Goal: Task Accomplishment & Management: Use online tool/utility

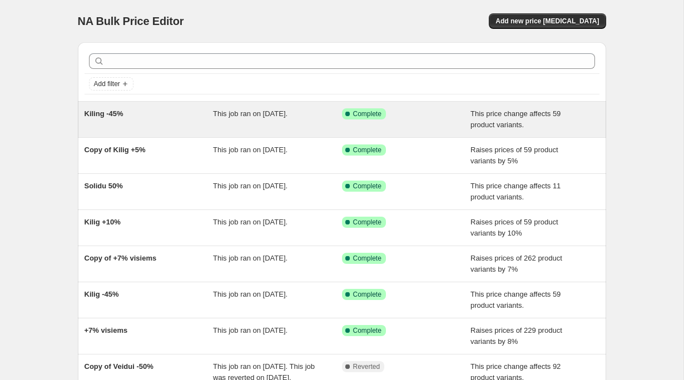
click at [163, 114] on div "Kiling -45%" at bounding box center [148, 119] width 129 height 22
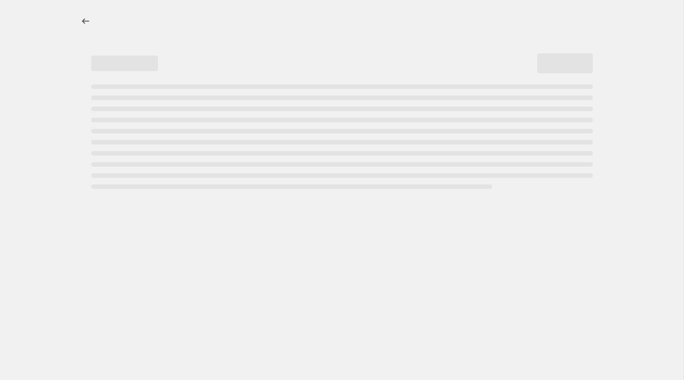
select select "pcap"
select select "no_change"
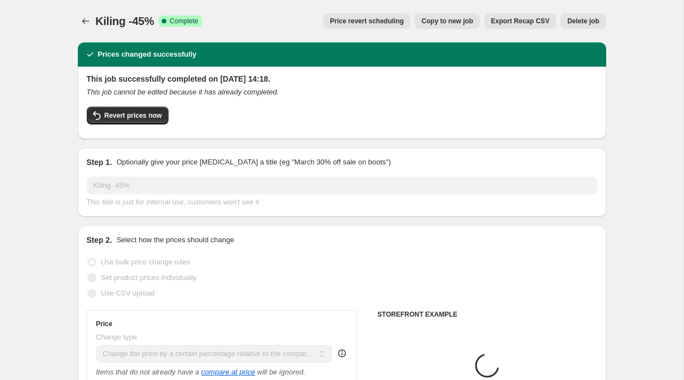
select select "vendor"
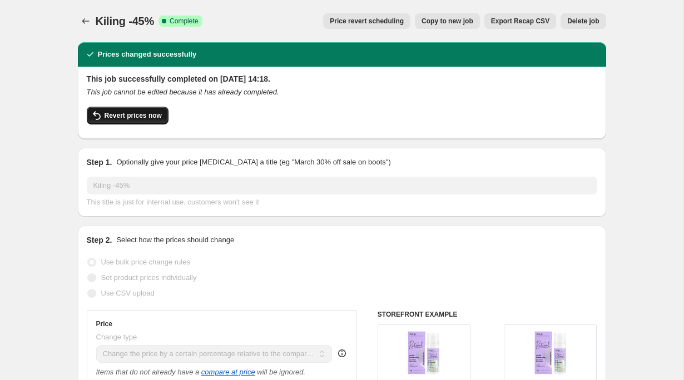
click at [119, 116] on span "Revert prices now" at bounding box center [132, 115] width 57 height 9
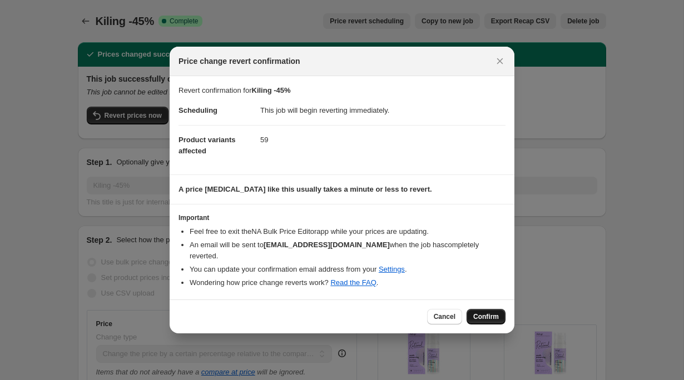
click at [477, 312] on span "Confirm" at bounding box center [486, 316] width 26 height 9
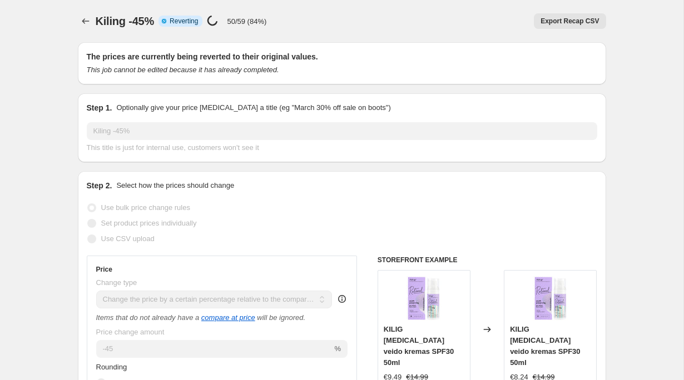
select select "pcap"
select select "no_change"
select select "vendor"
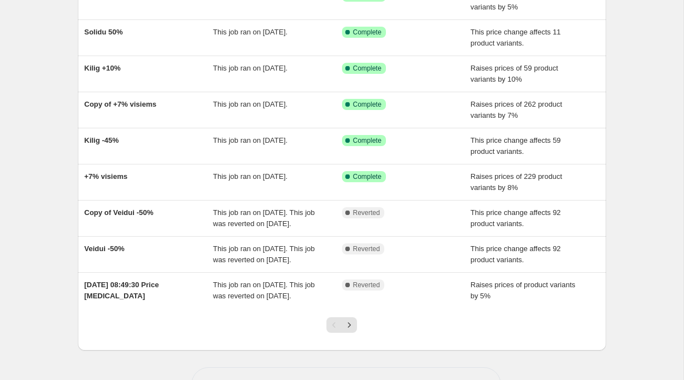
scroll to position [154, 0]
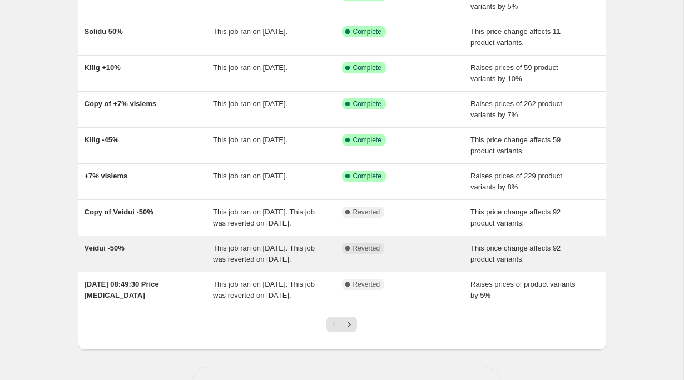
click at [98, 252] on span "Veidui -50%" at bounding box center [104, 248] width 40 height 8
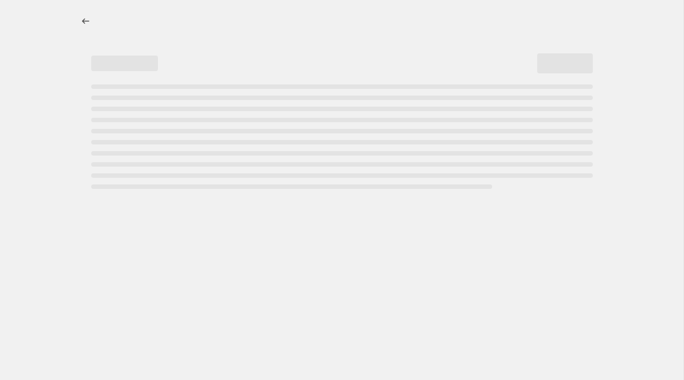
select select "pcap"
select select "no_change"
select select "product_type"
select select "collection"
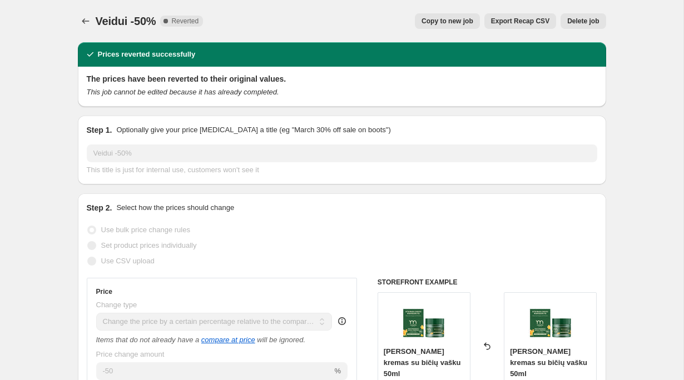
click at [442, 21] on span "Copy to new job" at bounding box center [447, 21] width 52 height 9
select select "pcap"
select select "no_change"
select select "product_type"
select select "collection"
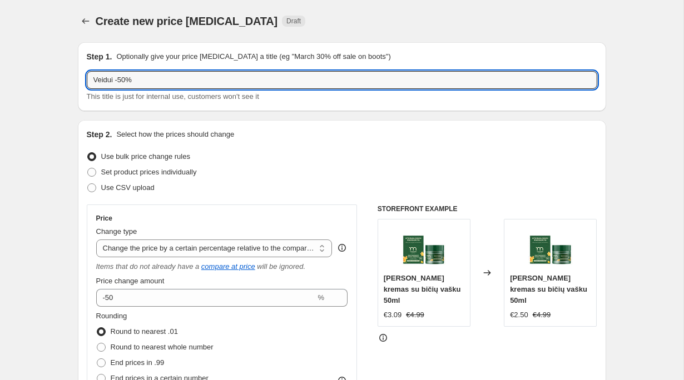
scroll to position [902, 0]
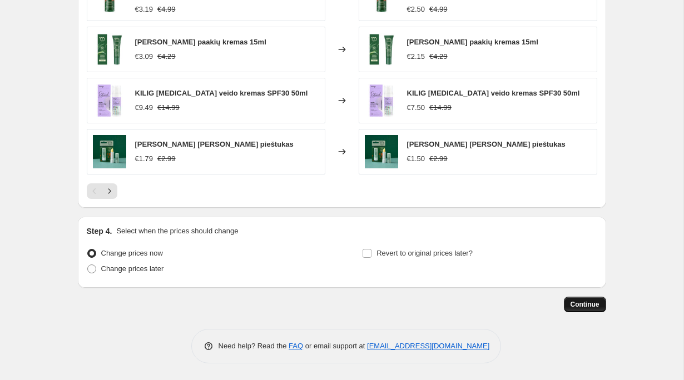
type input "Veidui -50%"
click at [573, 305] on span "Continue" at bounding box center [584, 304] width 29 height 9
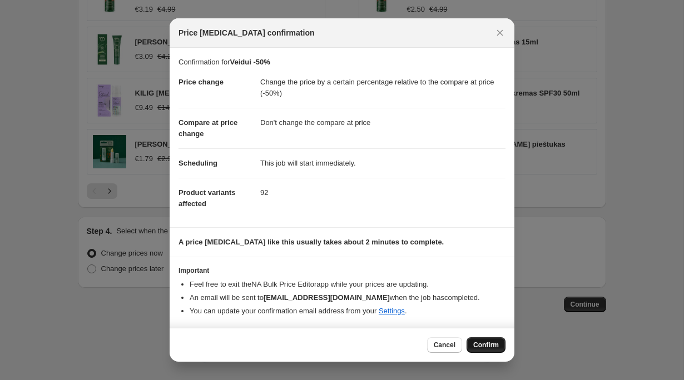
click at [494, 352] on button "Confirm" at bounding box center [485, 345] width 39 height 16
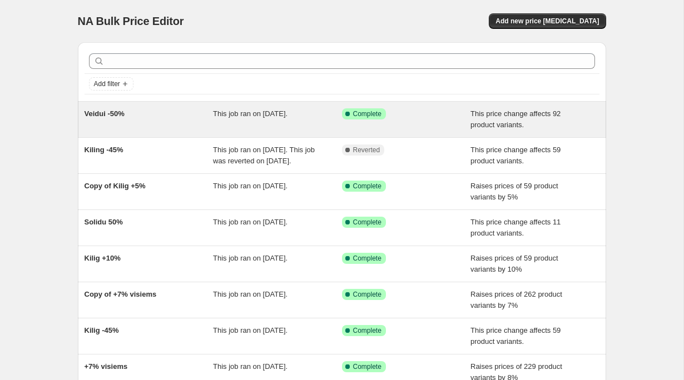
click at [445, 113] on div "Success Complete Complete" at bounding box center [398, 113] width 112 height 11
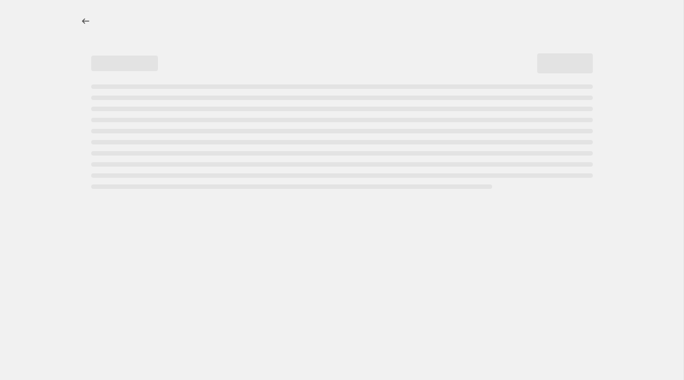
select select "pcap"
select select "no_change"
select select "product_type"
select select "collection"
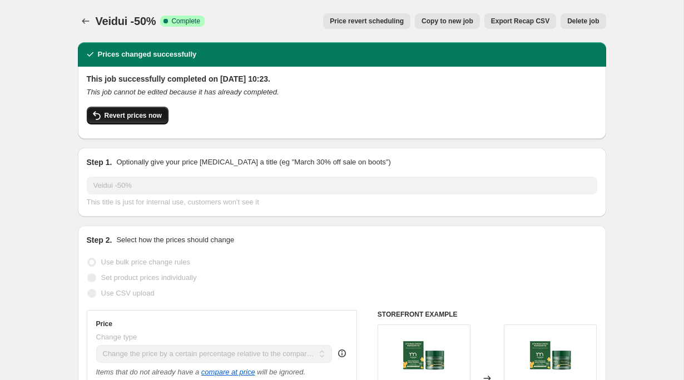
click at [132, 120] on button "Revert prices now" at bounding box center [128, 116] width 82 height 18
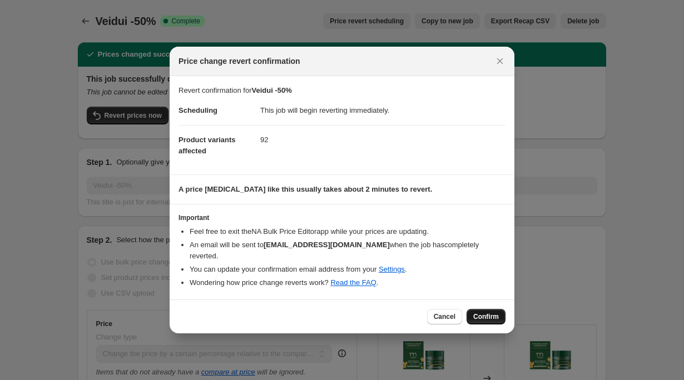
click at [490, 313] on span "Confirm" at bounding box center [486, 316] width 26 height 9
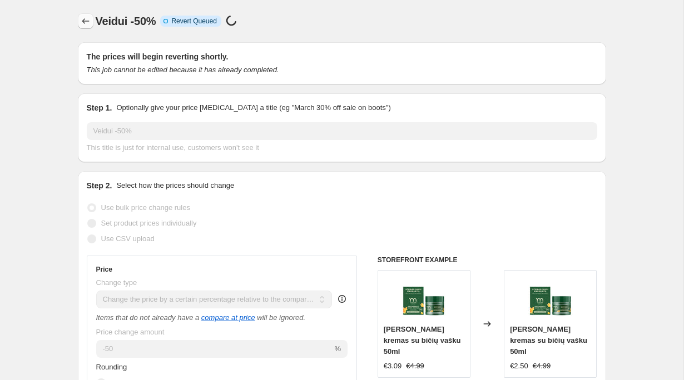
click at [89, 27] on button "Price change jobs" at bounding box center [86, 21] width 16 height 16
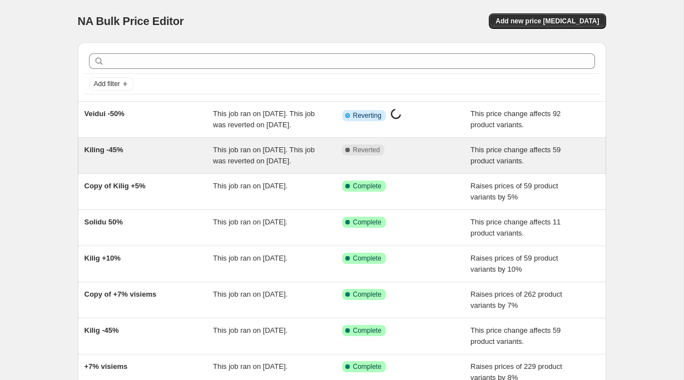
click at [111, 154] on span "Kiling -45%" at bounding box center [103, 150] width 39 height 8
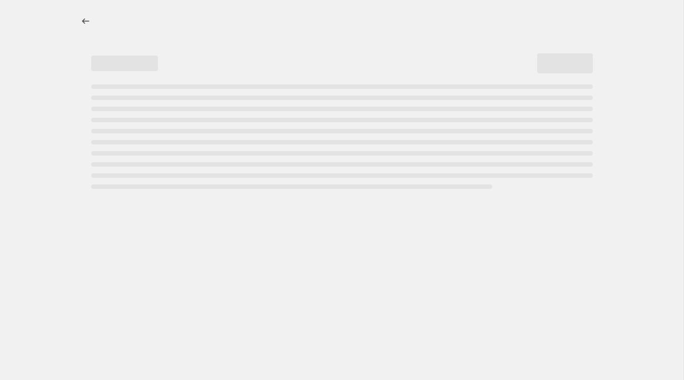
select select "pcap"
select select "no_change"
select select "vendor"
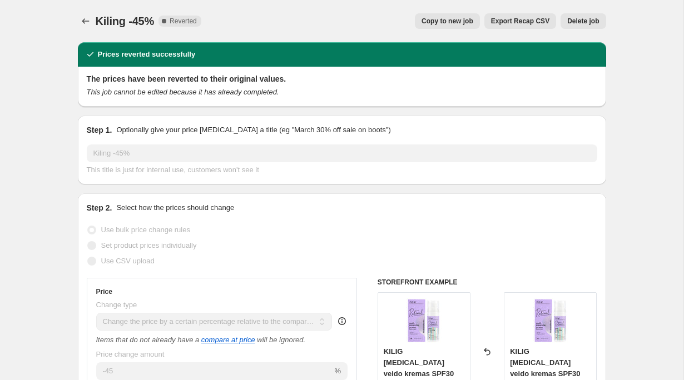
click at [443, 24] on span "Copy to new job" at bounding box center [447, 21] width 52 height 9
select select "pcap"
select select "no_change"
select select "vendor"
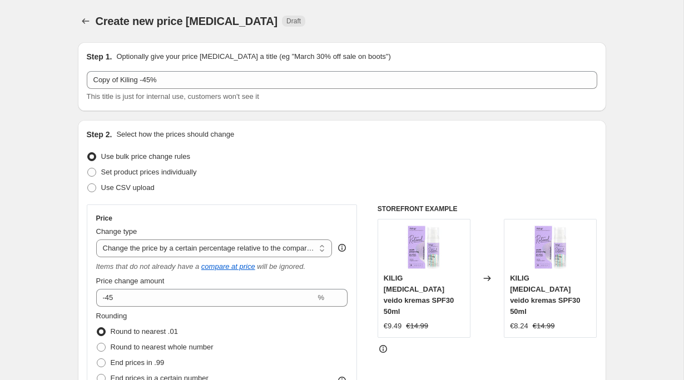
select select "pcap"
select select "no_change"
select select "vendor"
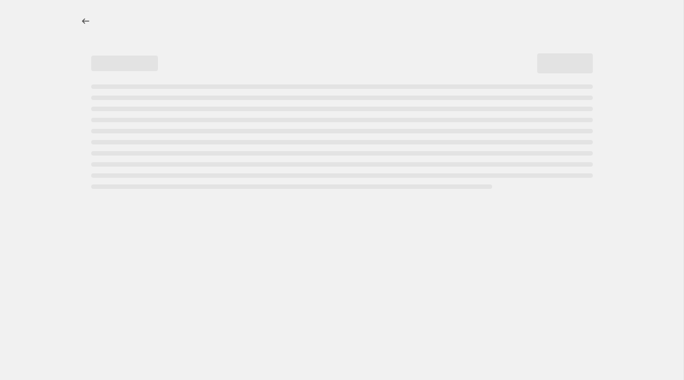
select select "percentage"
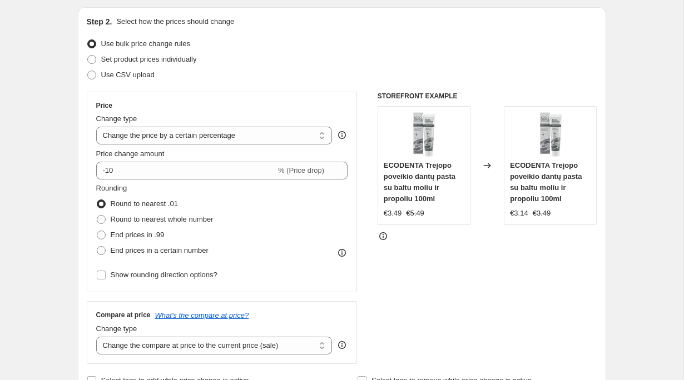
scroll to position [9, 0]
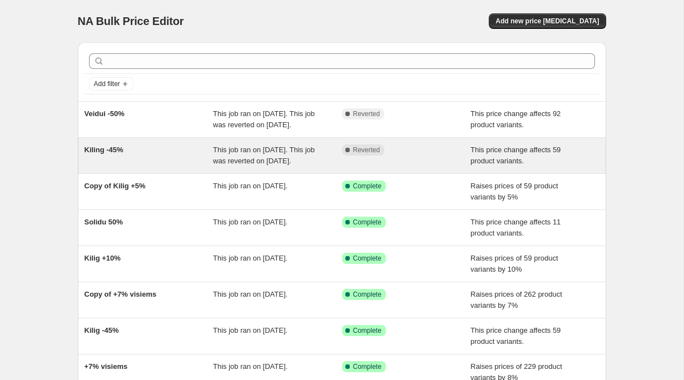
click at [147, 167] on div "Kiling -45%" at bounding box center [148, 155] width 129 height 22
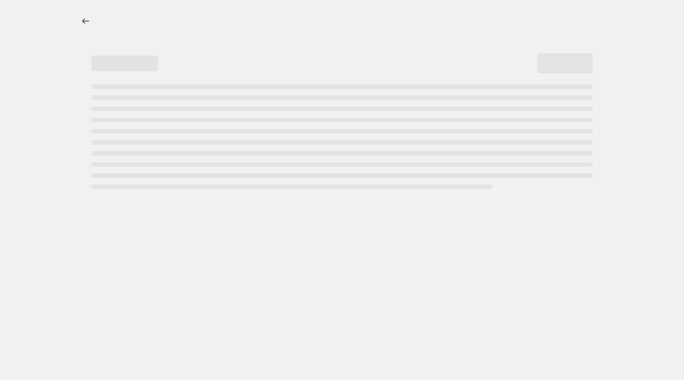
select select "pcap"
select select "no_change"
select select "vendor"
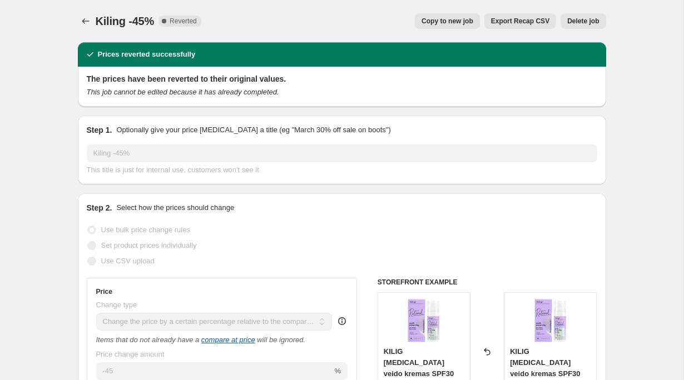
click at [446, 23] on span "Copy to new job" at bounding box center [447, 21] width 52 height 9
select select "pcap"
select select "no_change"
select select "vendor"
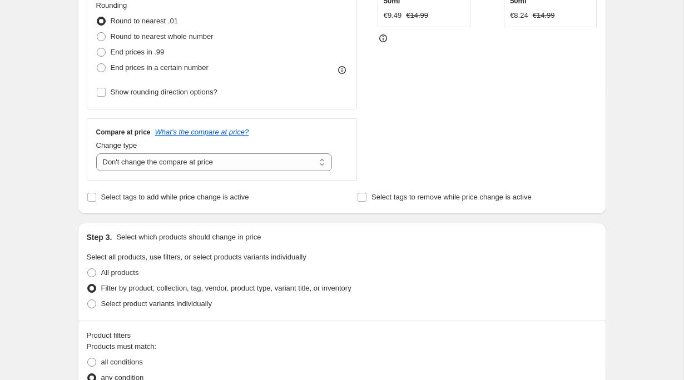
scroll to position [874, 0]
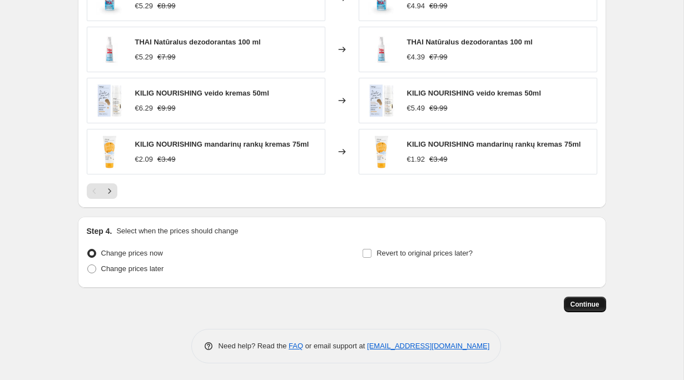
click at [590, 311] on button "Continue" at bounding box center [584, 305] width 42 height 16
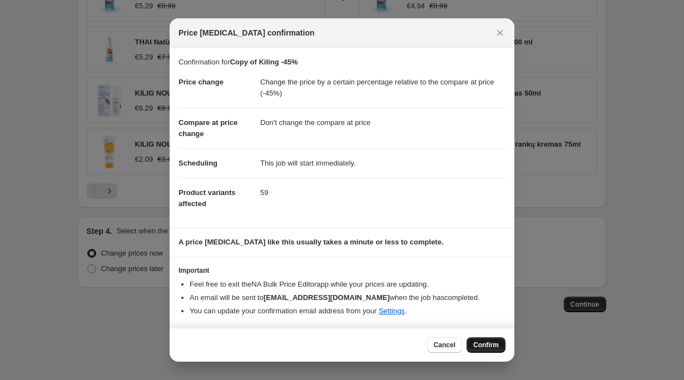
click at [481, 345] on span "Confirm" at bounding box center [486, 345] width 26 height 9
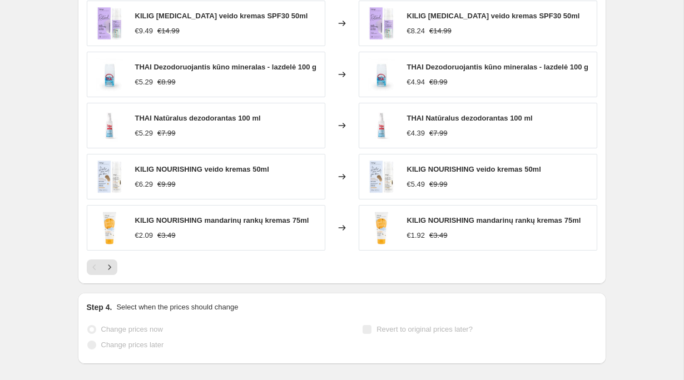
scroll to position [903, 0]
